Goal: Information Seeking & Learning: Learn about a topic

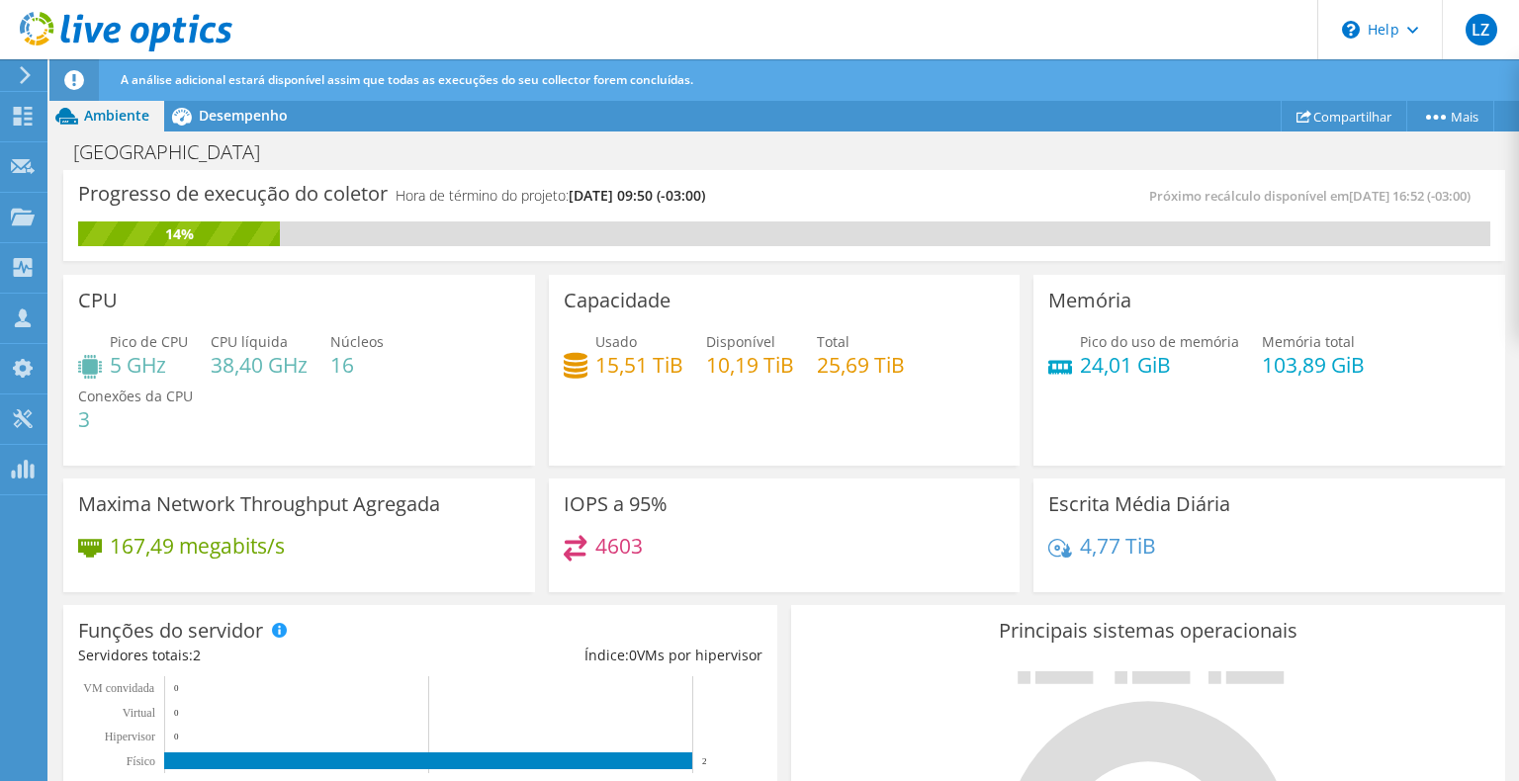
scroll to position [396, 0]
click at [549, 427] on div "Capacidade Usado 15,51 TiB Disponível 10,19 TiB Total 25,69 TiB" at bounding box center [785, 370] width 472 height 191
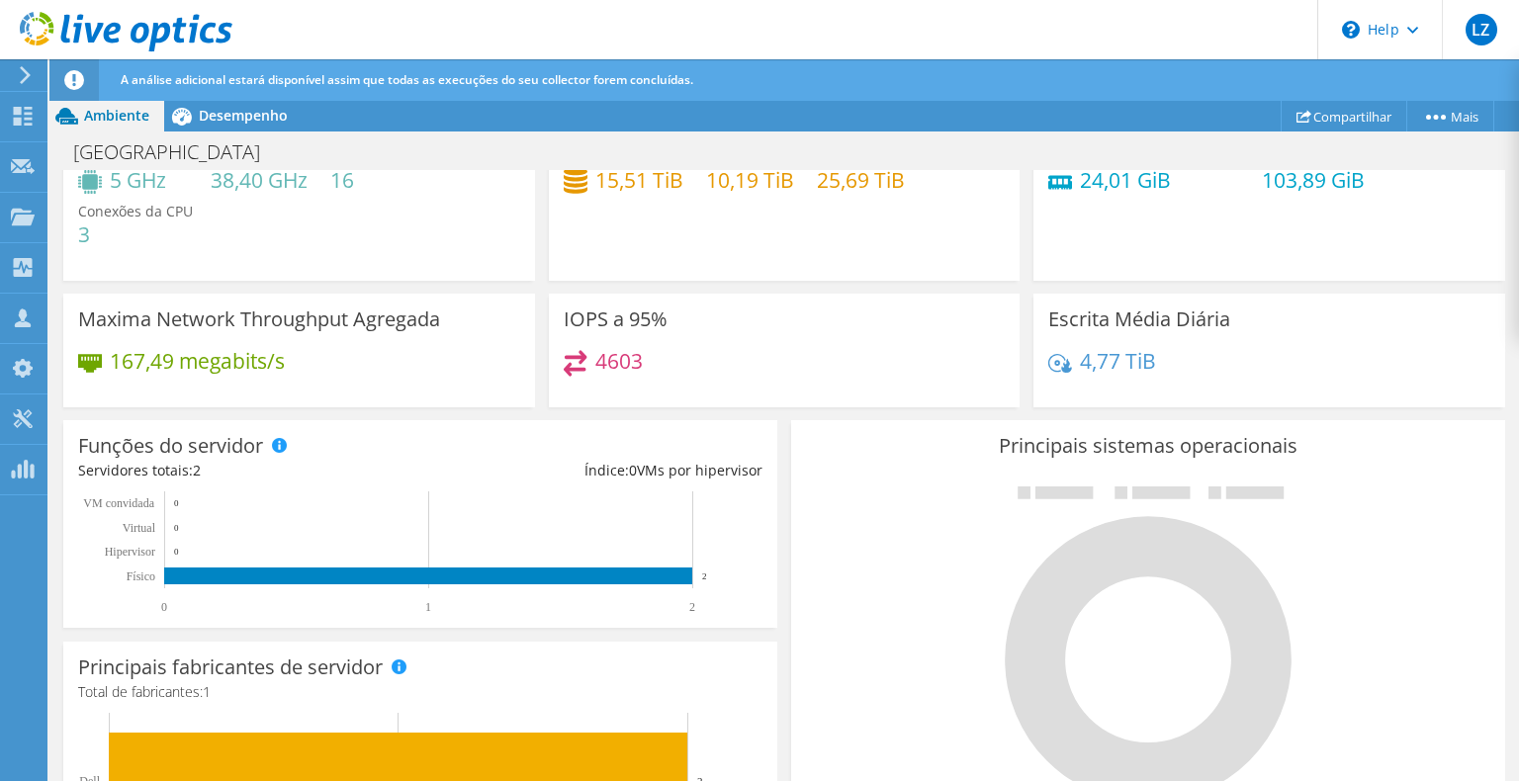
scroll to position [0, 0]
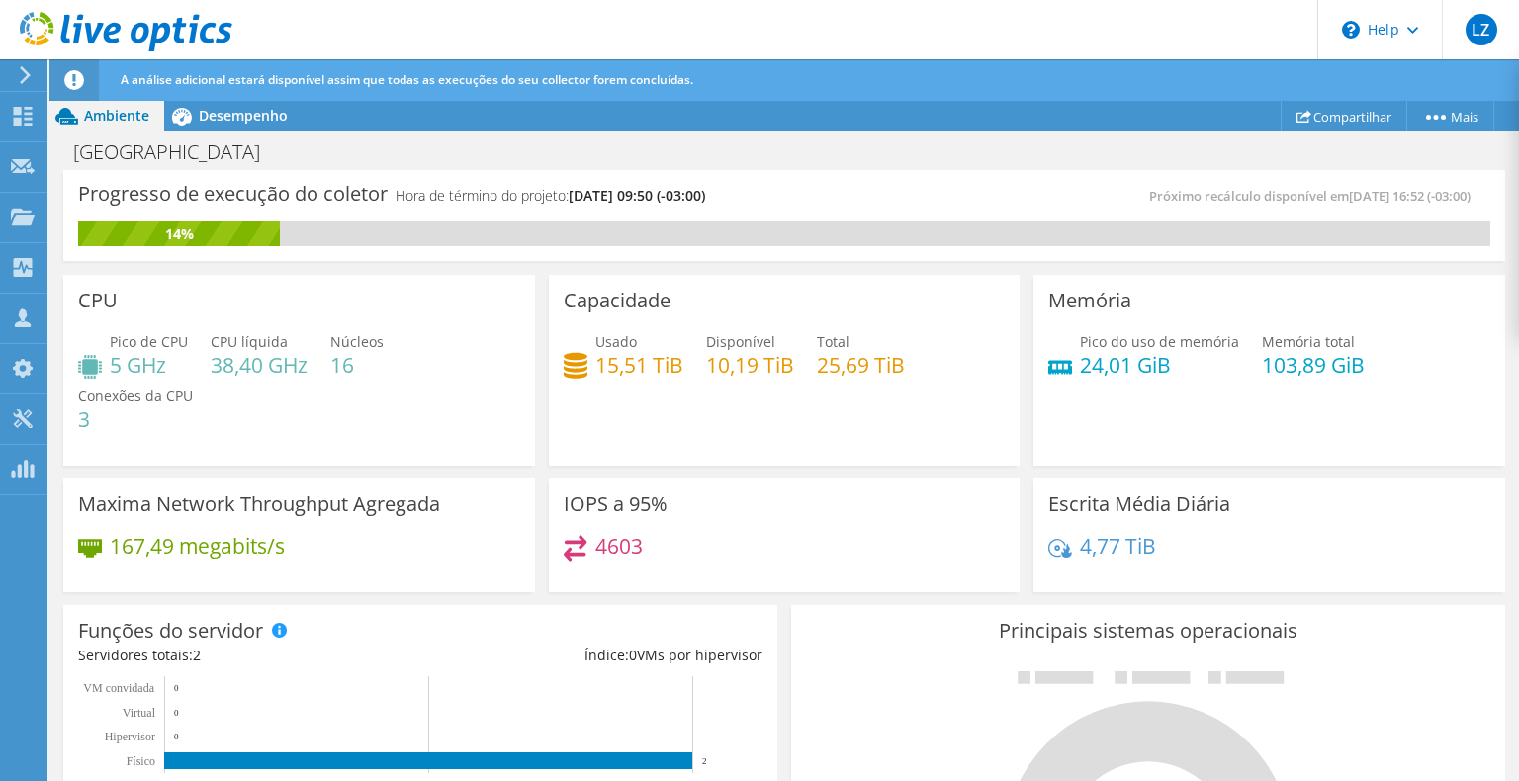
click at [1067, 146] on div "[GEOGRAPHIC_DATA] Imprimir" at bounding box center [784, 152] width 1470 height 37
click at [1012, 481] on div "IOPS a 95% 4603" at bounding box center [785, 533] width 486 height 122
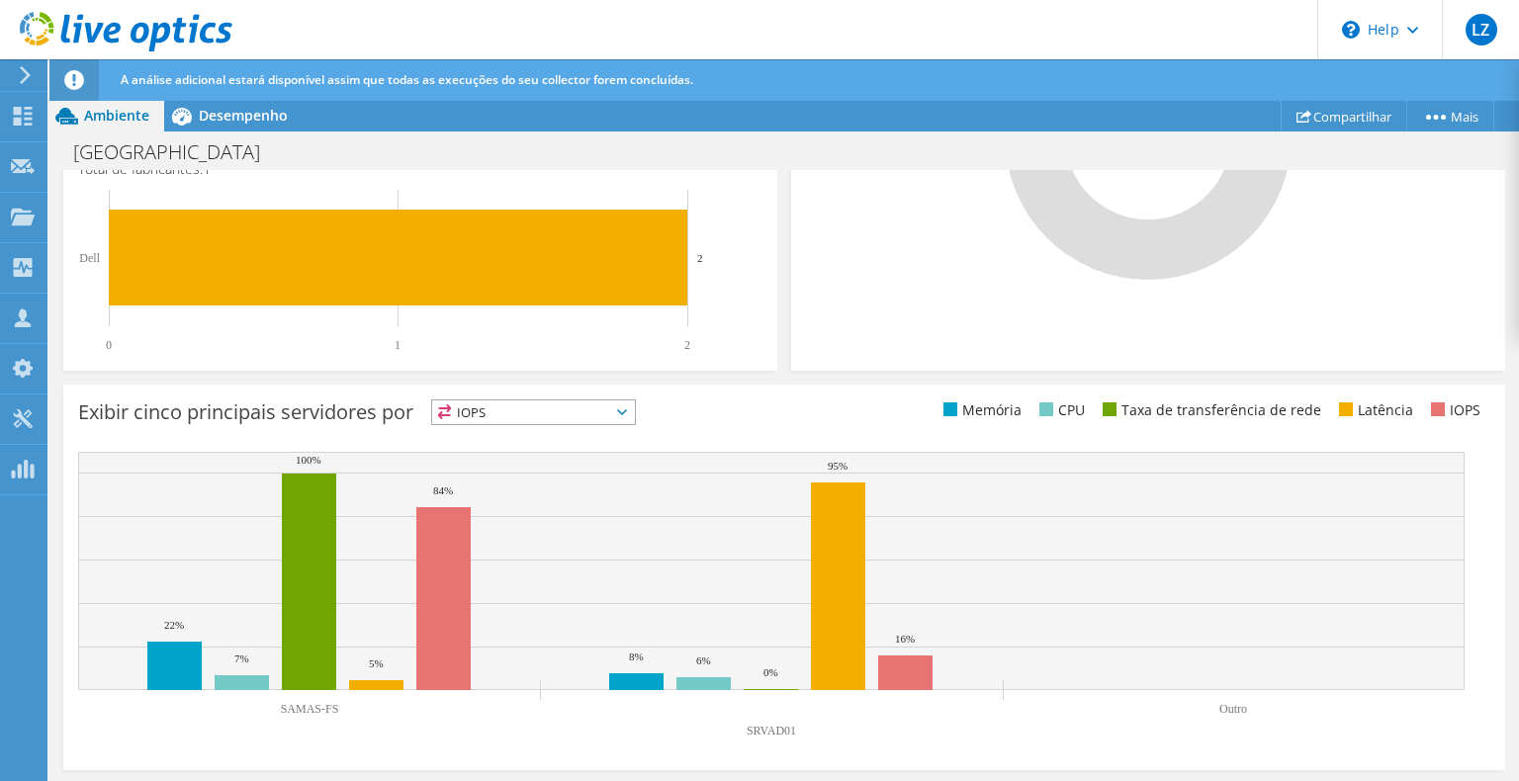
scroll to position [609, 0]
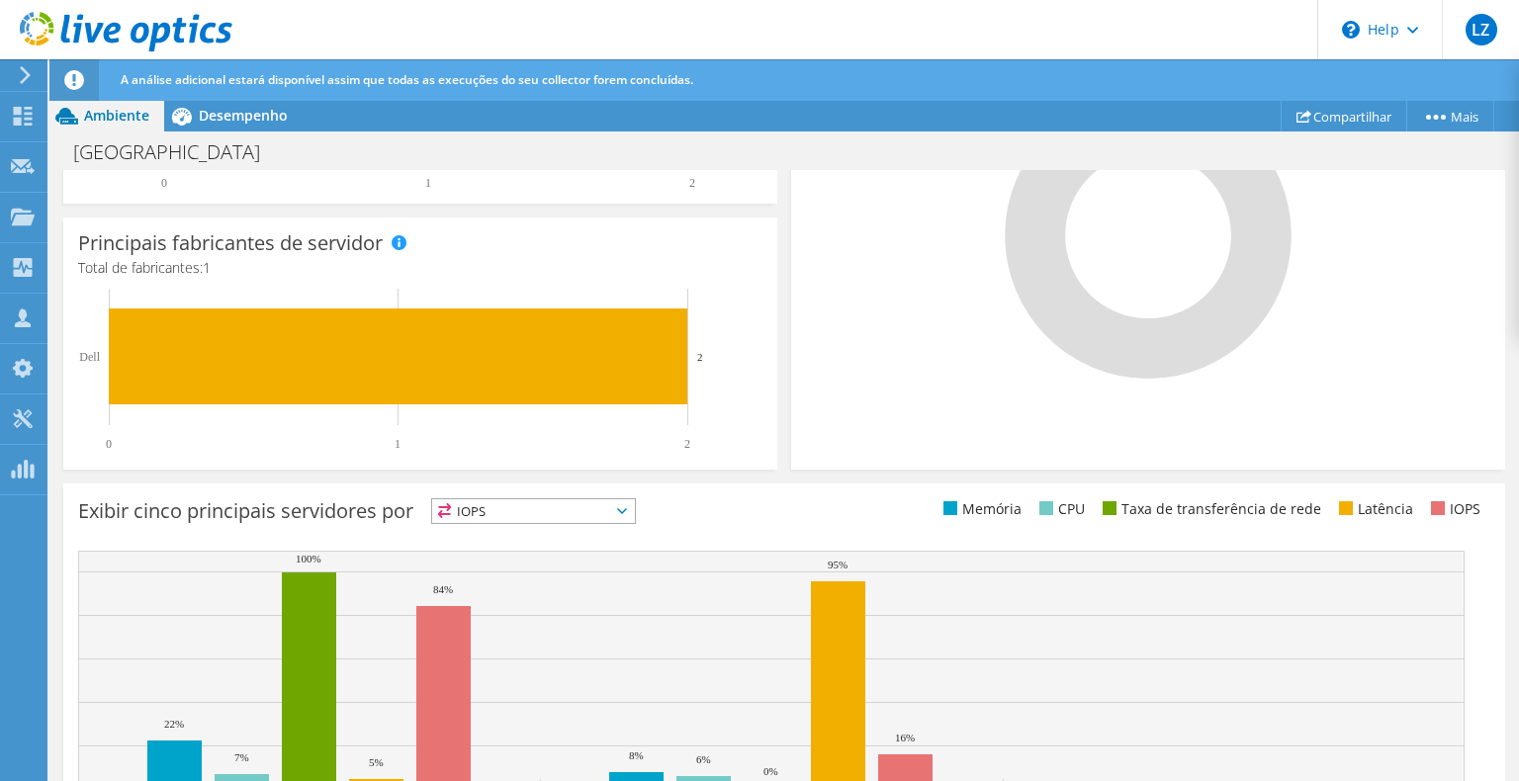
click at [626, 510] on span "IOPS" at bounding box center [533, 511] width 203 height 24
click at [771, 468] on div "Principais fabricantes de servidor Os fabricantes são exibidos em servidores fí…" at bounding box center [420, 344] width 728 height 266
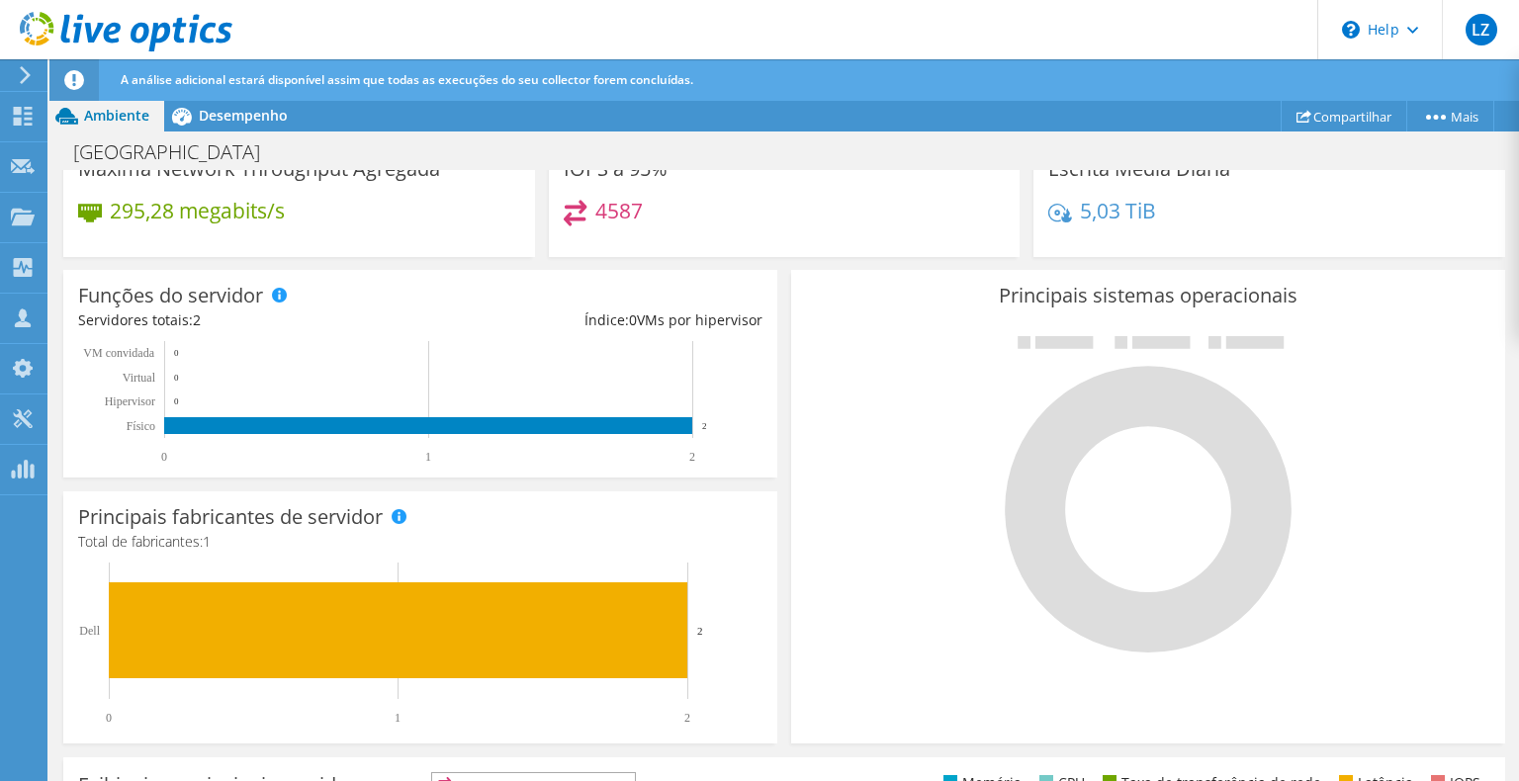
scroll to position [0, 0]
